Goal: Find specific page/section: Find specific page/section

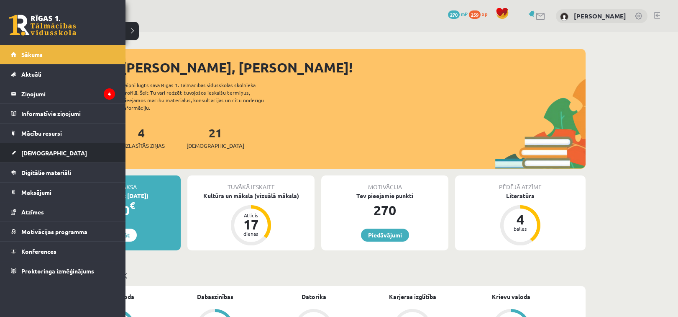
click at [46, 148] on link "[DEMOGRAPHIC_DATA]" at bounding box center [63, 152] width 104 height 19
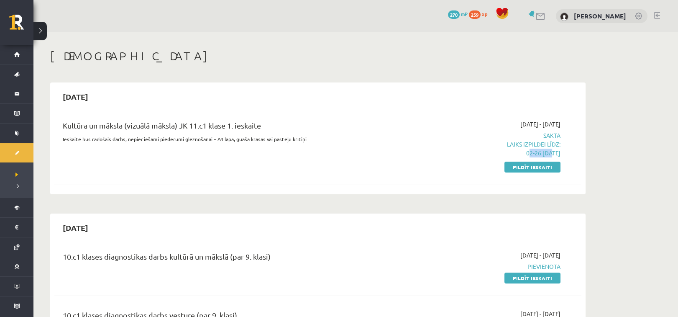
drag, startPoint x: 503, startPoint y: 151, endPoint x: 538, endPoint y: 153, distance: 35.2
click at [538, 153] on p "Laiks izpildei līdz: 02-26 [DATE]" at bounding box center [482, 149] width 158 height 18
click at [572, 151] on div "Kultūra un māksla (vizuālā māksla) JK 11.c1 klase 1. ieskaite Ieskaitē būs rado…" at bounding box center [318, 145] width 510 height 51
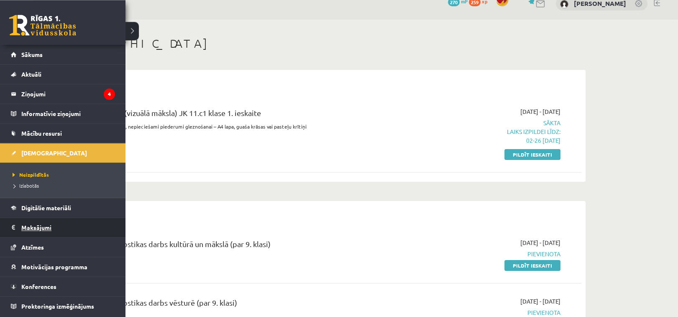
scroll to position [29, 0]
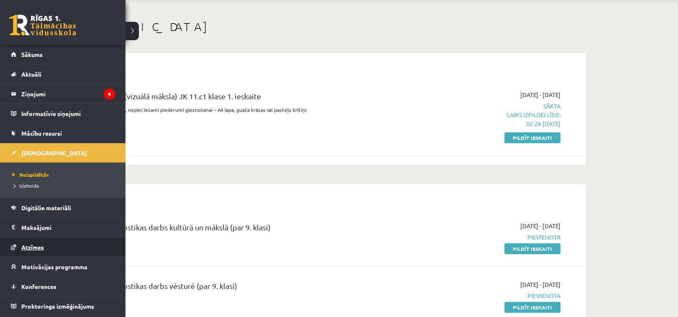
click at [72, 248] on link "Atzīmes" at bounding box center [63, 246] width 104 height 19
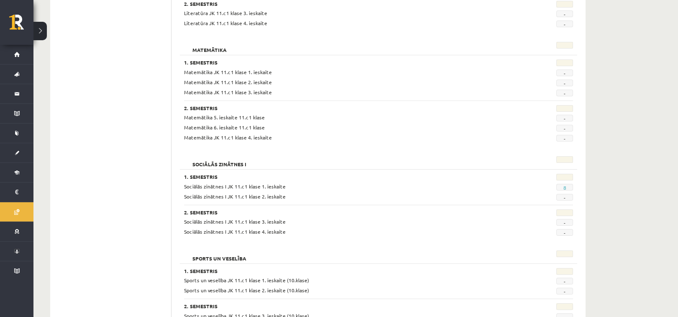
scroll to position [801, 0]
